Goal: Navigation & Orientation: Understand site structure

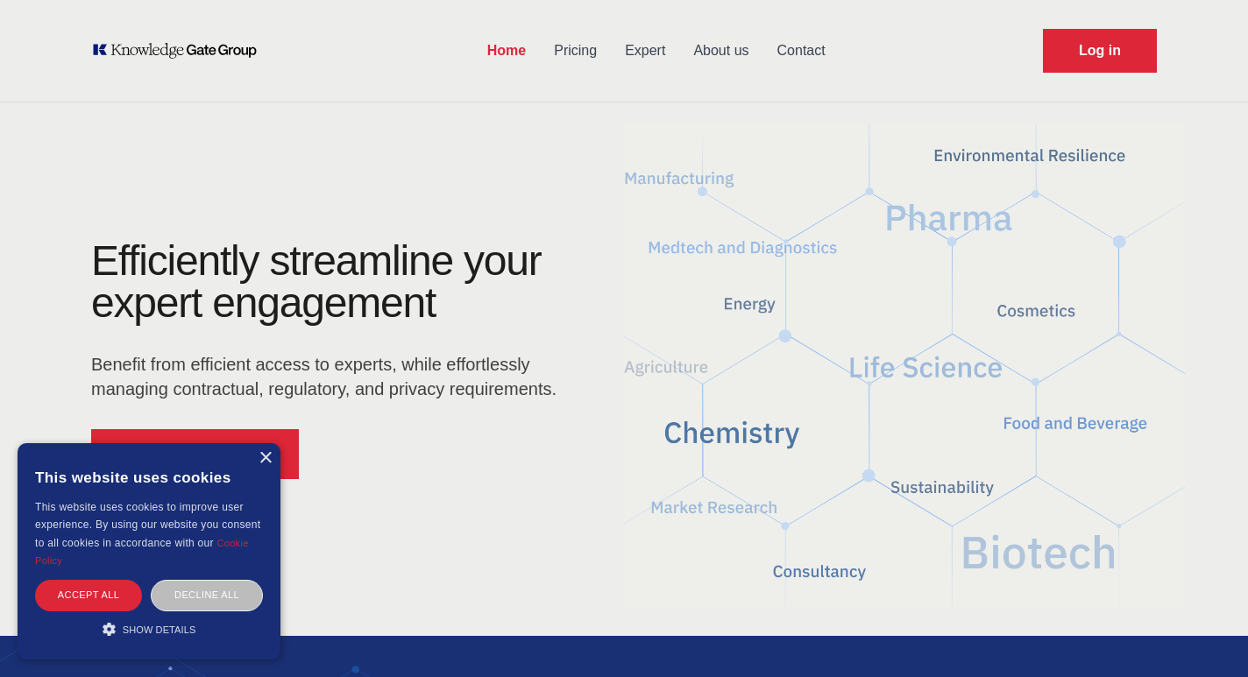
click at [642, 55] on link "Expert" at bounding box center [645, 51] width 68 height 46
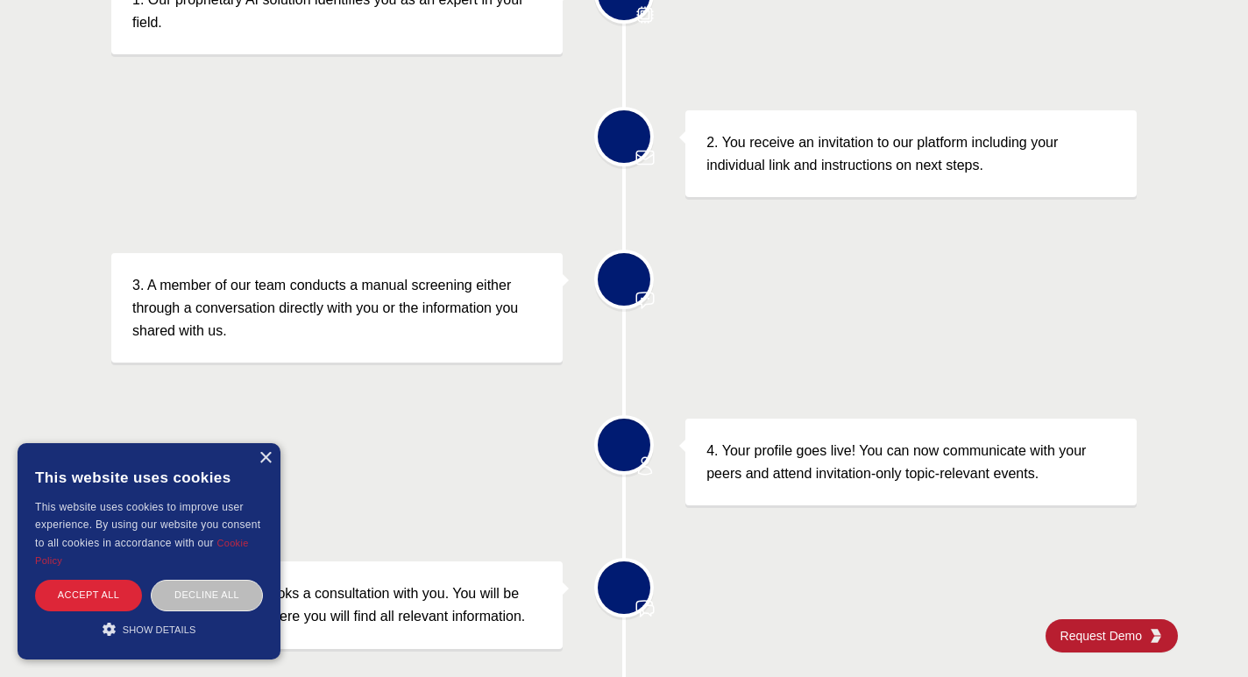
scroll to position [767, 0]
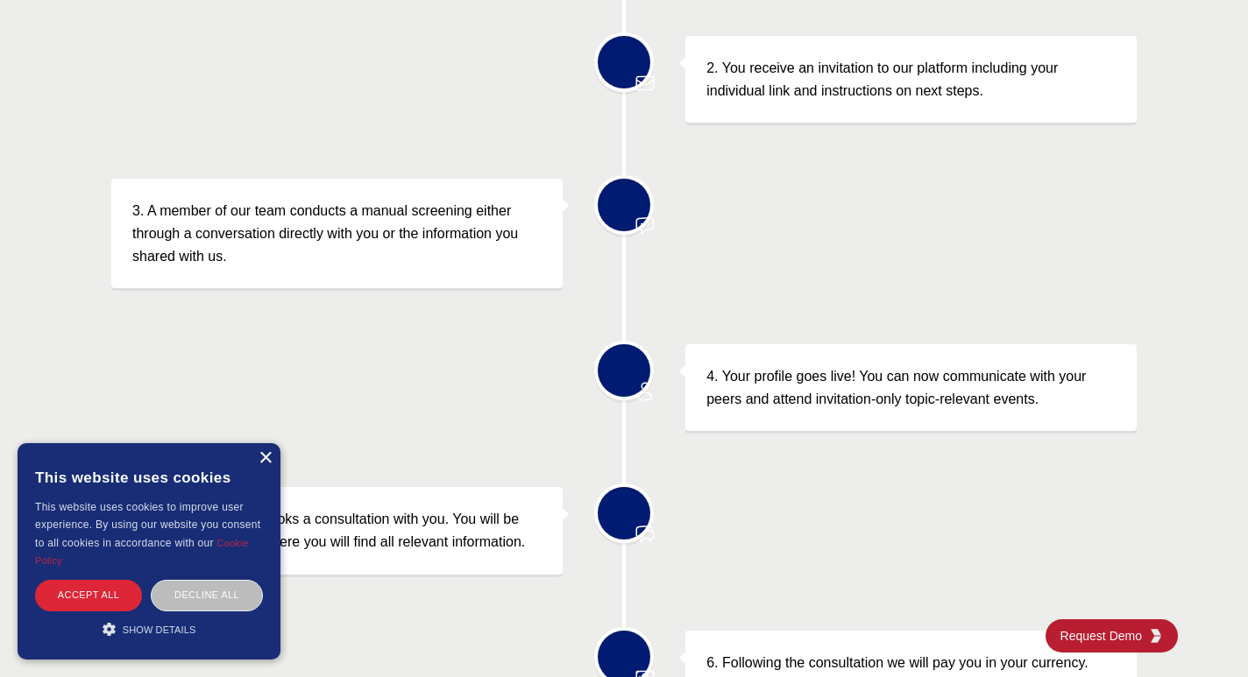
click at [267, 459] on div "×" at bounding box center [265, 458] width 13 height 13
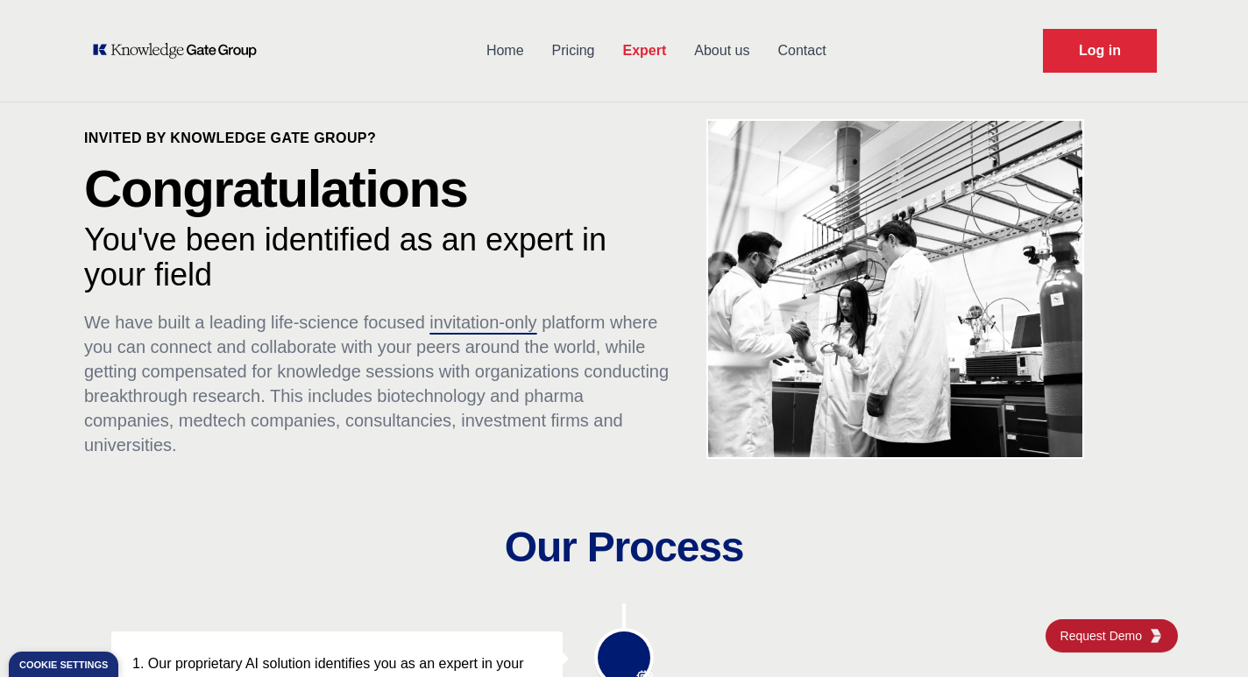
scroll to position [0, 0]
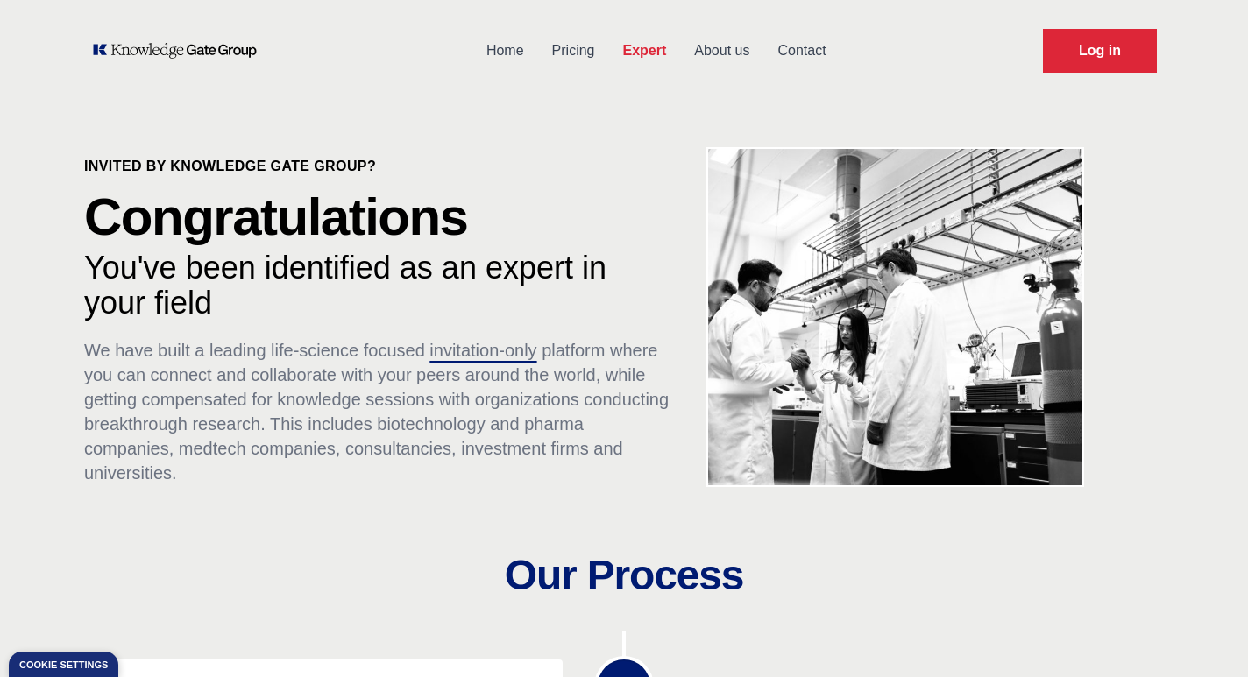
click at [714, 59] on link "About us" at bounding box center [721, 51] width 83 height 46
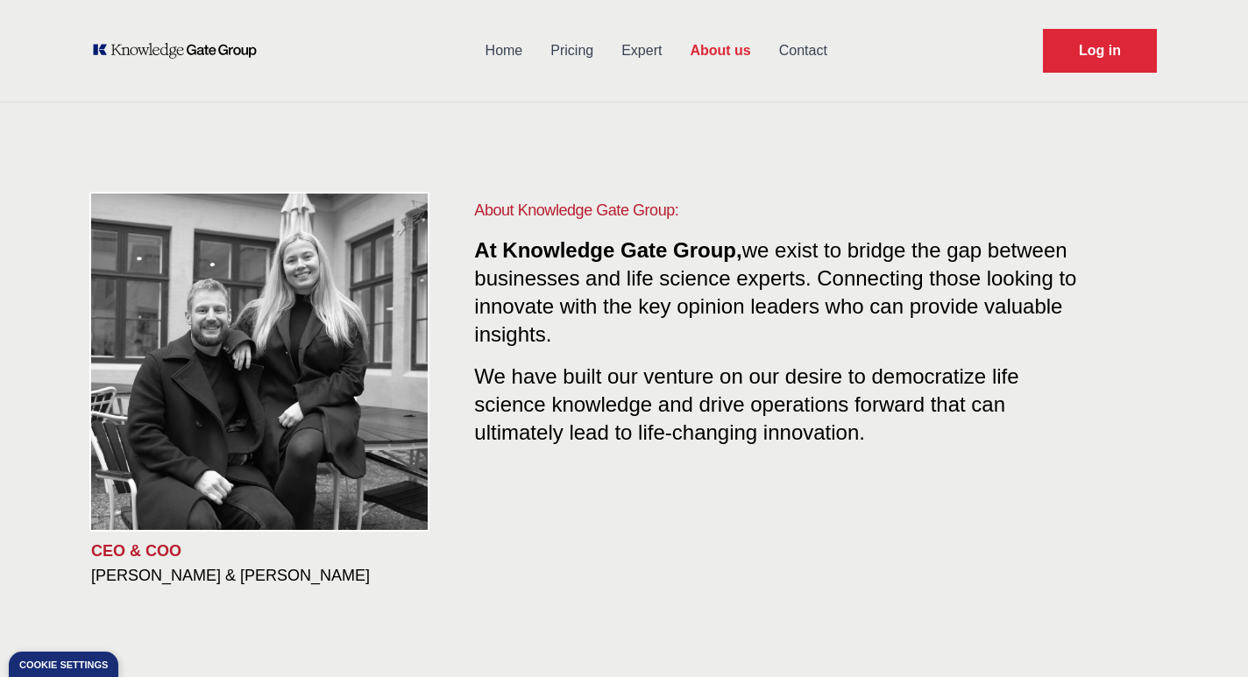
click at [813, 63] on link "Contact" at bounding box center [803, 51] width 76 height 46
